Goal: Task Accomplishment & Management: Manage account settings

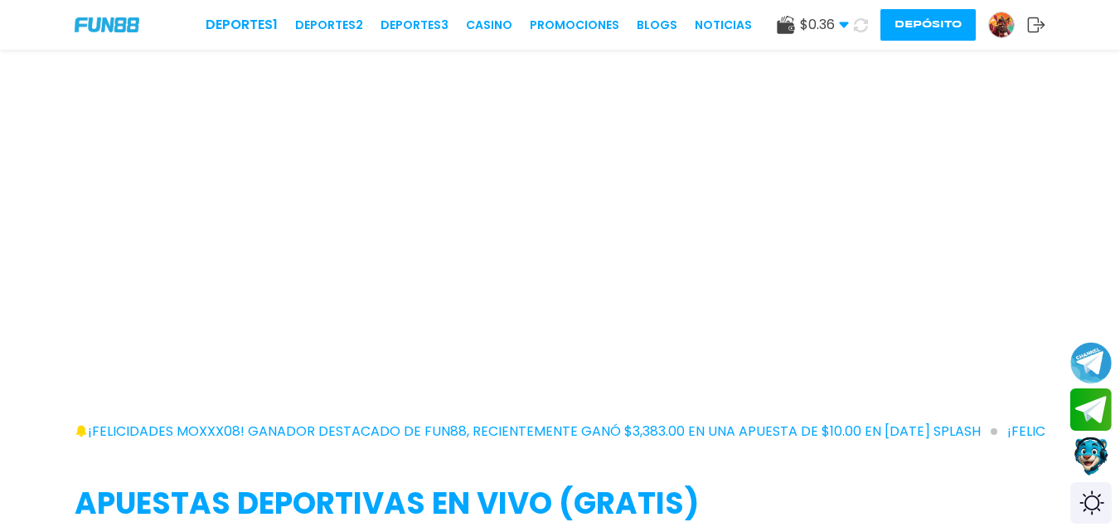
click at [868, 22] on icon at bounding box center [861, 25] width 14 height 14
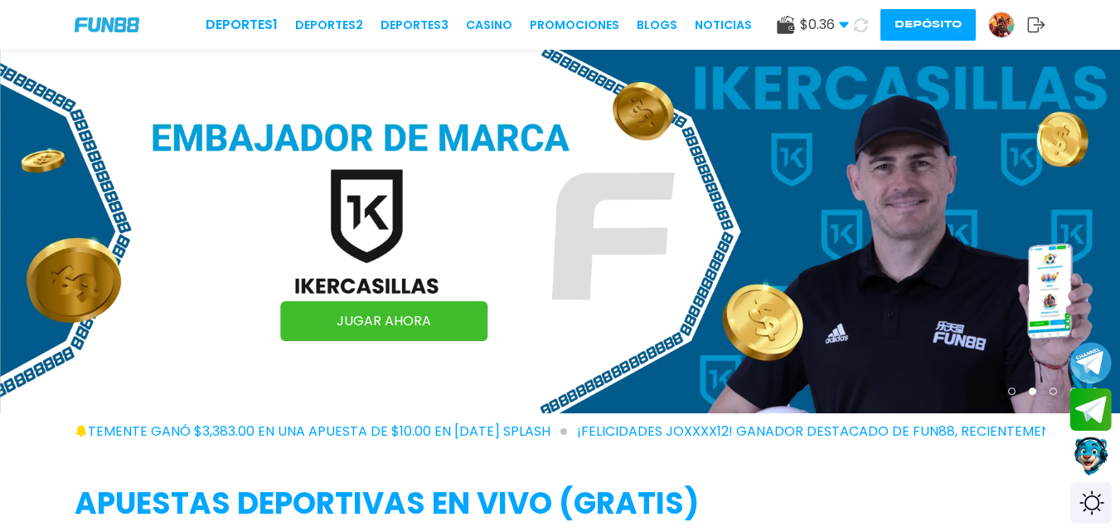
click at [998, 31] on img at bounding box center [1001, 24] width 25 height 25
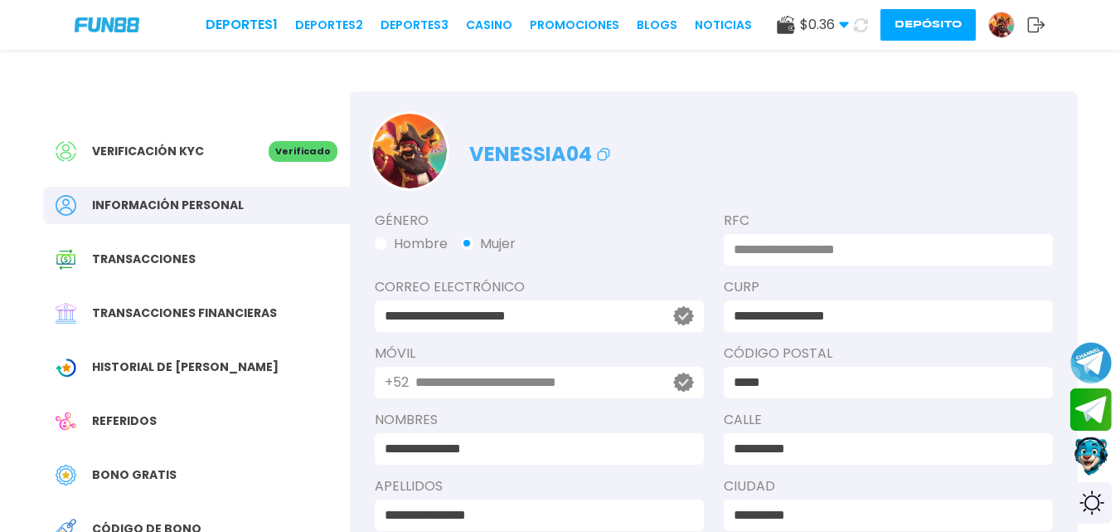
click at [192, 366] on span "Historial de [PERSON_NAME]" at bounding box center [185, 366] width 187 height 17
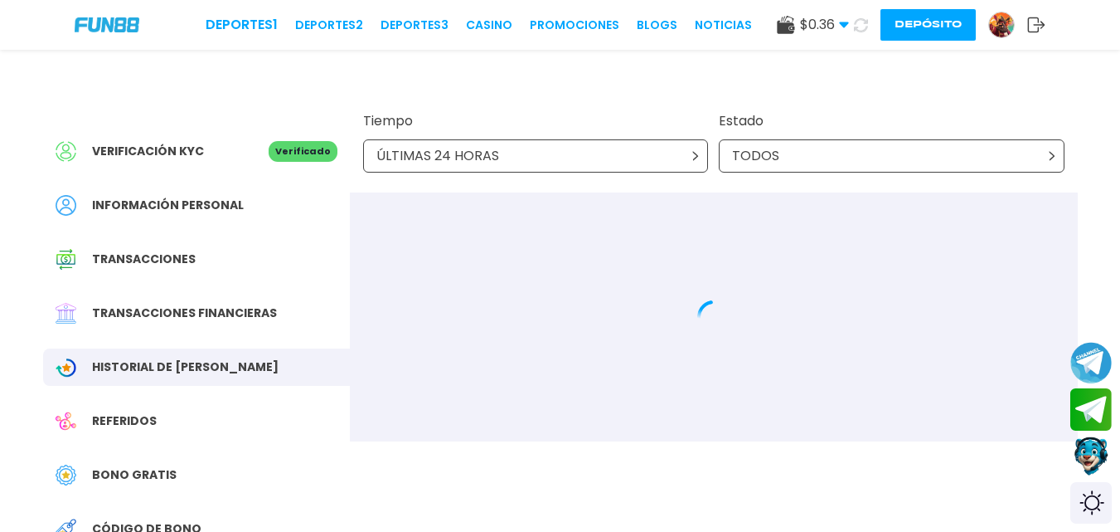
click at [481, 156] on p "ÚLTIMAS 24 HORAS" at bounding box center [437, 156] width 123 height 20
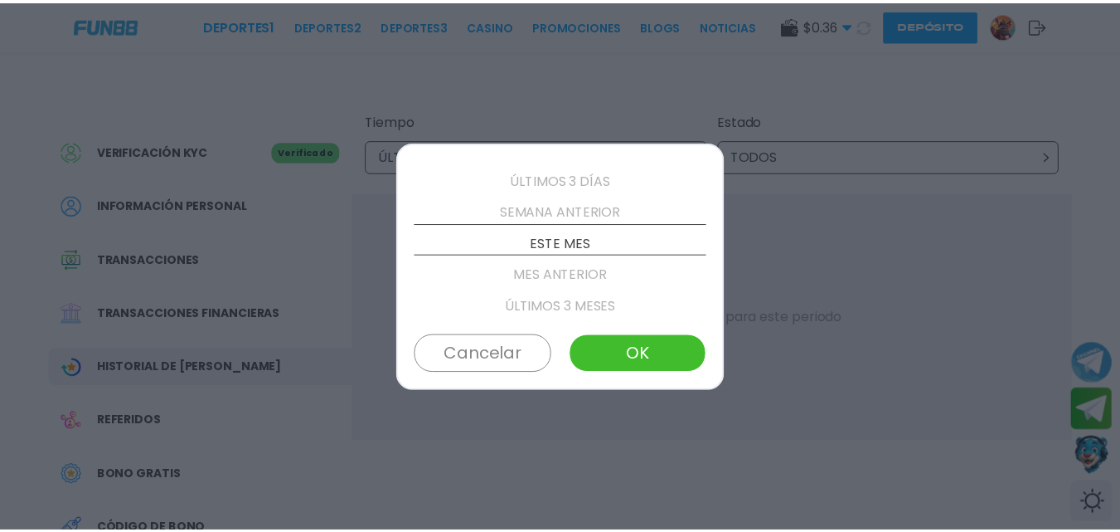
scroll to position [95, 0]
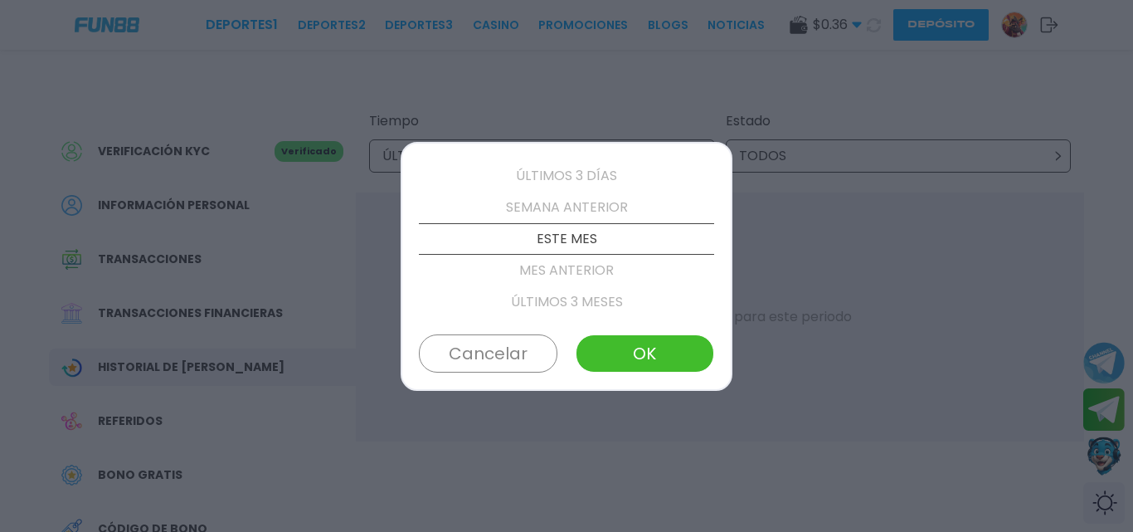
click at [623, 383] on div "ÚLTIMAS 24 HORAS ÚLTIMOS 3 DÍAS SEMANA ANTERIOR ESTE MES MES ANTERIOR ÚLTIMOS 3…" at bounding box center [566, 266] width 332 height 249
click at [623, 361] on button "OK" at bounding box center [644, 353] width 138 height 38
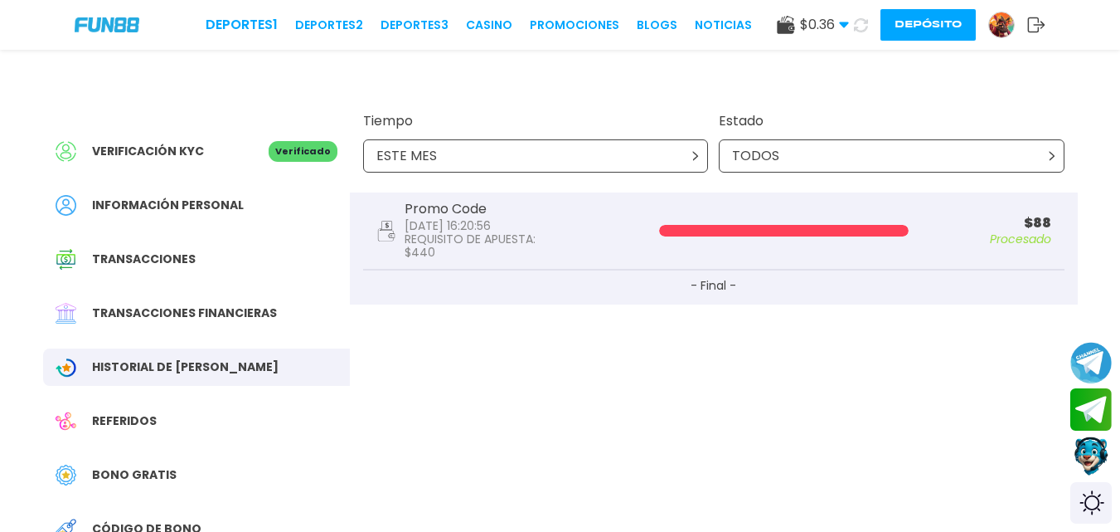
drag, startPoint x: 948, startPoint y: 8, endPoint x: 934, endPoint y: 17, distance: 16.1
click at [945, 10] on div "Deportes 1 Deportes 2 Deportes 3 CASINO Promociones BLOGS NOTICIAS $ 0.36 Diner…" at bounding box center [560, 25] width 1120 height 50
click at [934, 18] on button "Depósito" at bounding box center [928, 25] width 95 height 32
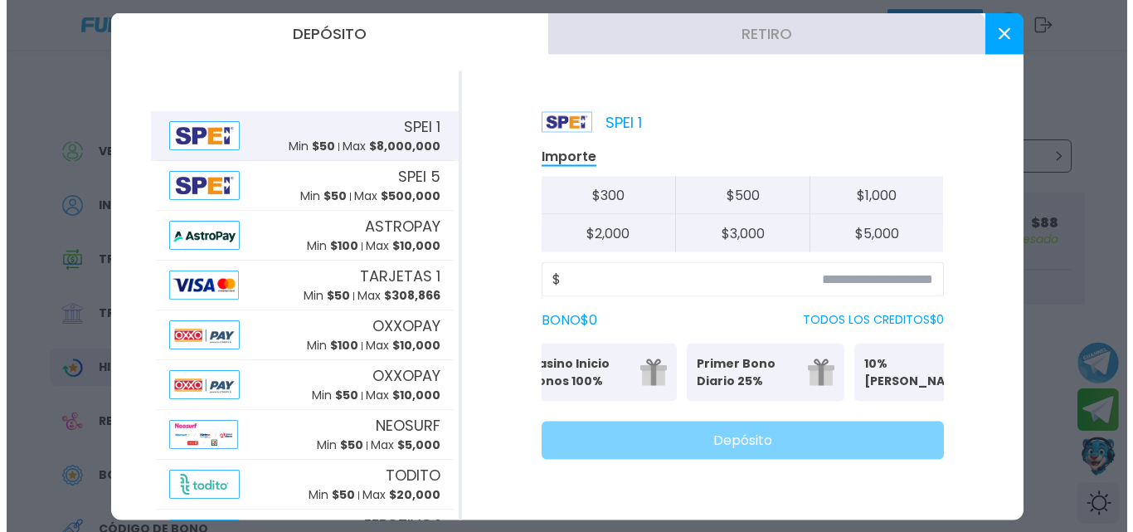
scroll to position [0, 90]
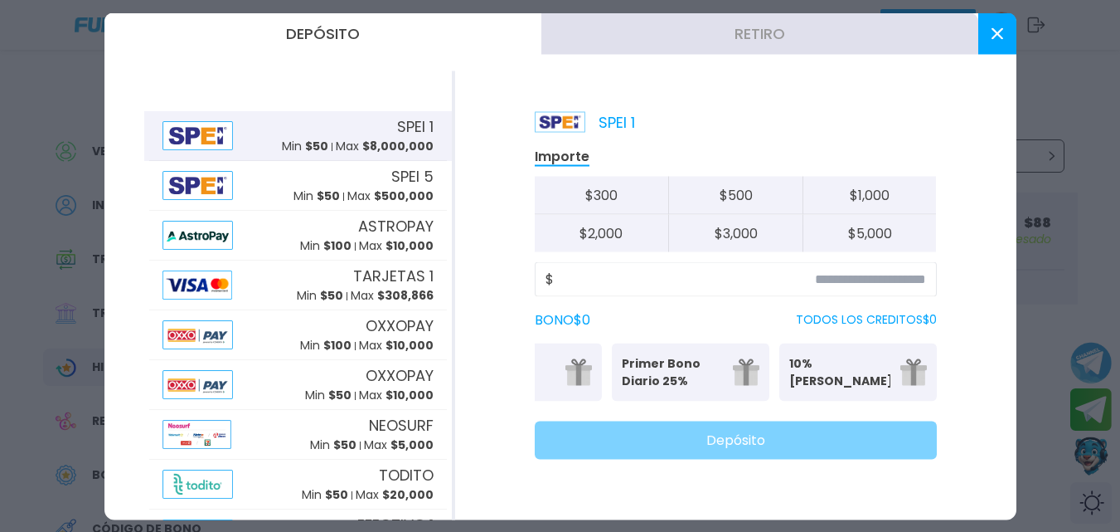
click at [993, 29] on button at bounding box center [997, 32] width 38 height 41
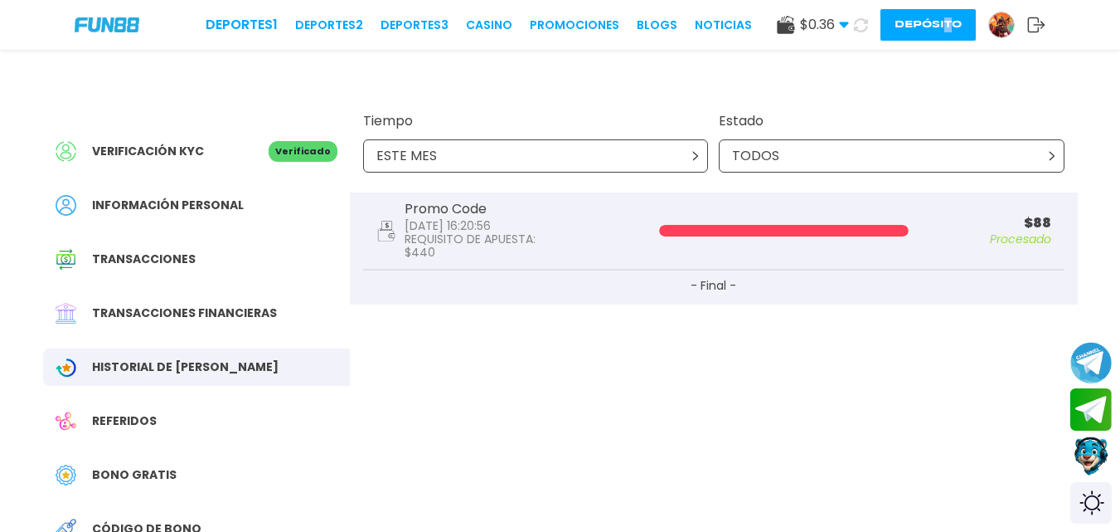
click at [1041, 25] on use at bounding box center [1036, 24] width 17 height 15
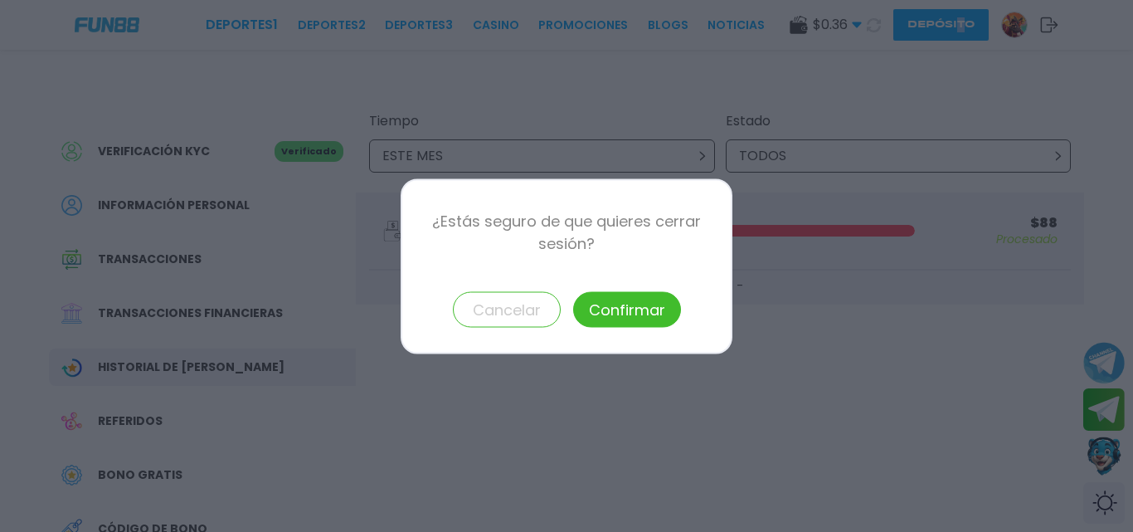
drag, startPoint x: 646, startPoint y: 306, endPoint x: 644, endPoint y: 314, distance: 8.5
click at [644, 314] on button "Confirmar" at bounding box center [627, 309] width 108 height 36
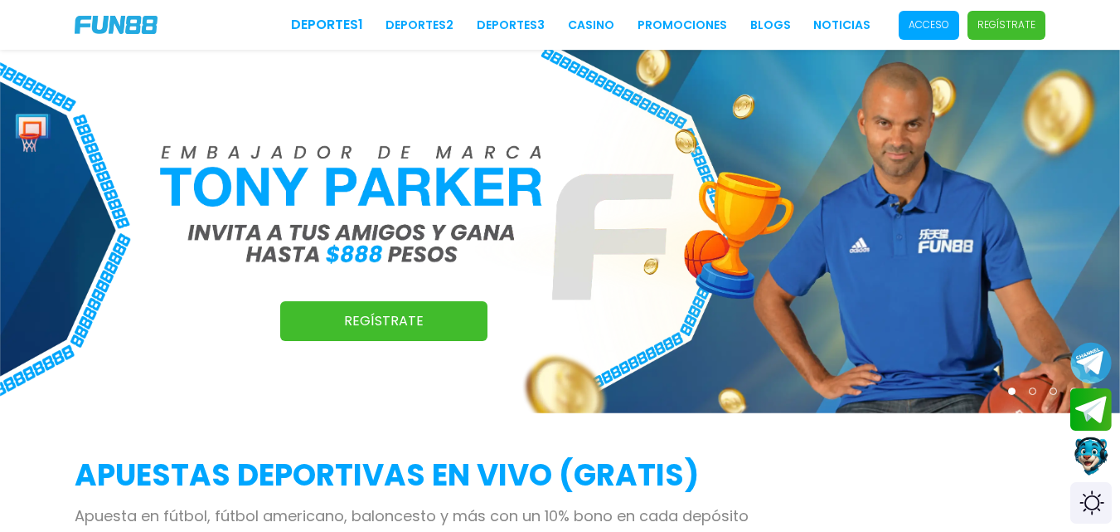
click at [920, 31] on p "Acceso" at bounding box center [929, 24] width 41 height 15
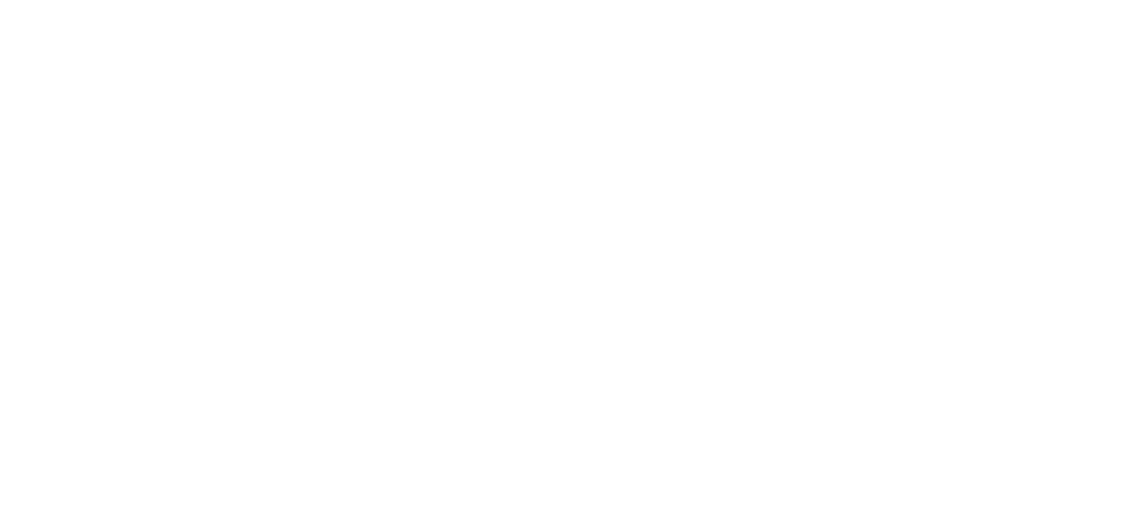
type input "**********"
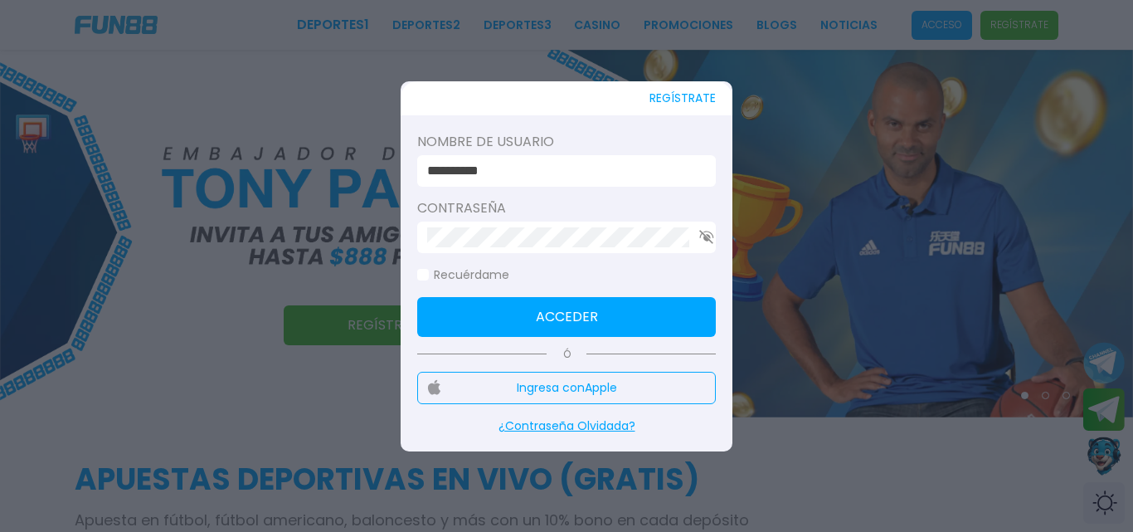
click at [592, 170] on input "**********" at bounding box center [561, 171] width 269 height 20
